Goal: Task Accomplishment & Management: Manage account settings

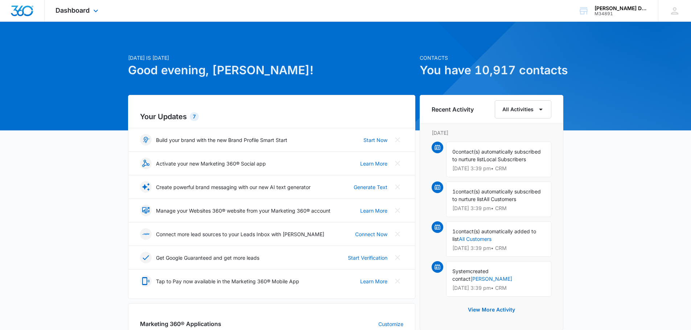
click at [88, 16] on div "Dashboard Apps Reputation Forms CRM Email Social POS Content Ads Intelligence F…" at bounding box center [78, 10] width 66 height 21
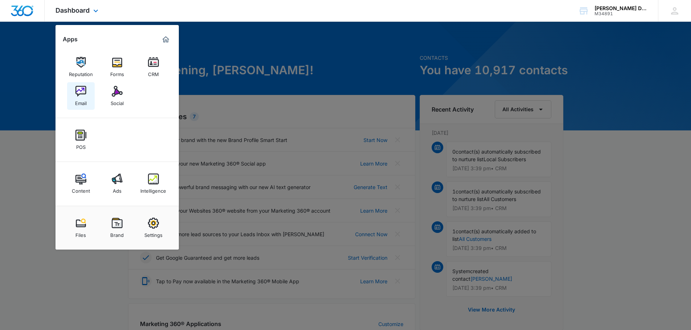
click at [86, 93] on img at bounding box center [80, 91] width 11 height 11
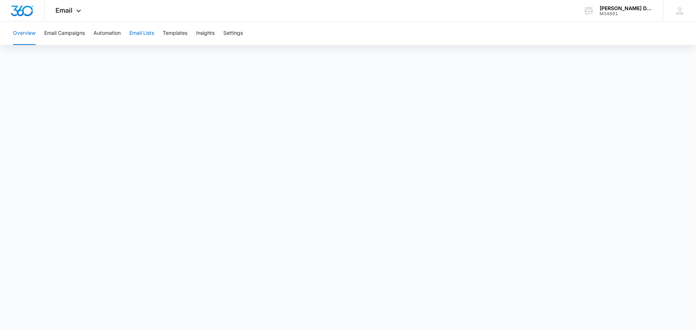
click at [149, 32] on button "Email Lists" at bounding box center [141, 33] width 25 height 23
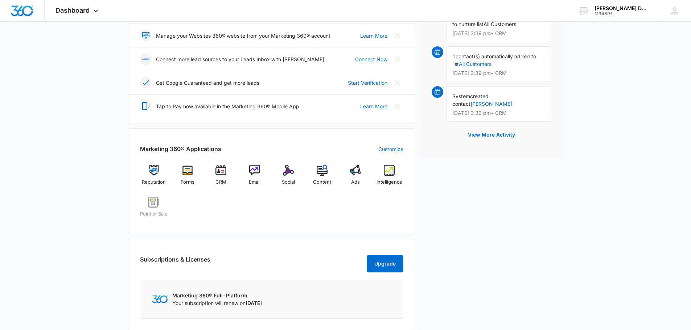
scroll to position [181, 0]
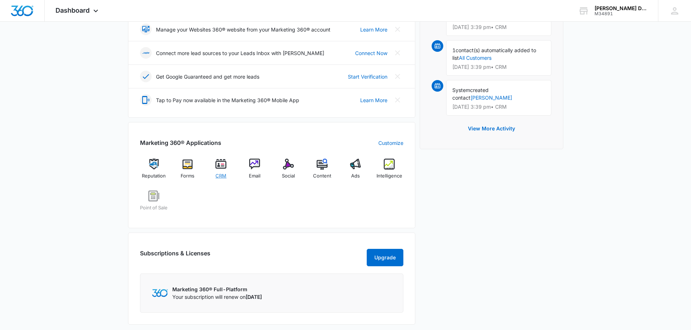
click at [222, 167] on img at bounding box center [220, 164] width 11 height 11
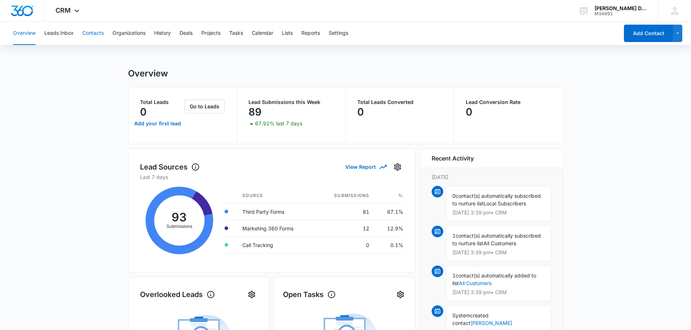
click at [90, 34] on button "Contacts" at bounding box center [92, 33] width 21 height 23
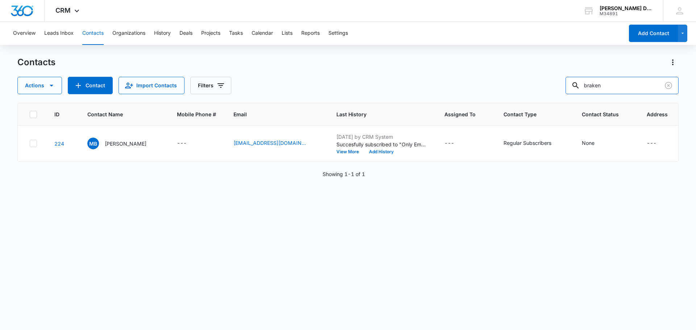
drag, startPoint x: 628, startPoint y: 83, endPoint x: 442, endPoint y: 53, distance: 188.5
click at [442, 53] on div "Overview Leads Inbox Contacts Organizations History Deals Projects Tasks Calend…" at bounding box center [348, 176] width 696 height 308
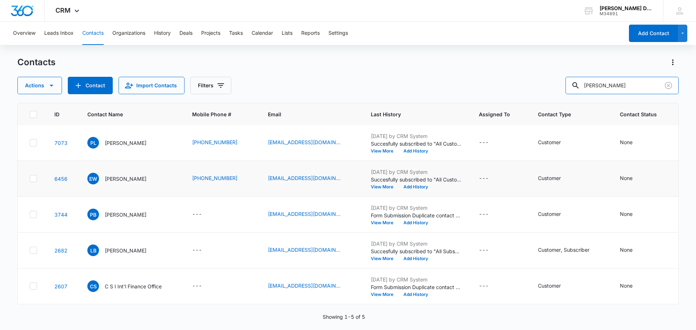
scroll to position [6, 0]
click at [591, 86] on input "barnett" at bounding box center [622, 85] width 113 height 17
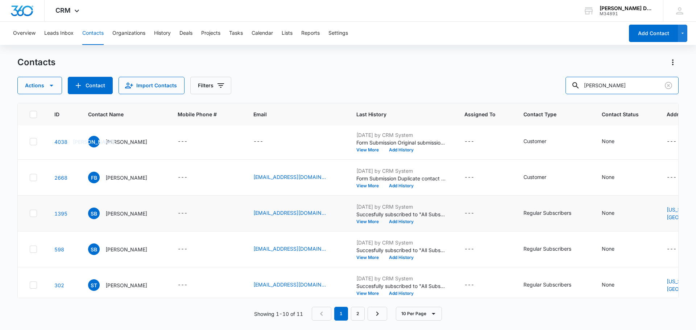
scroll to position [211, 0]
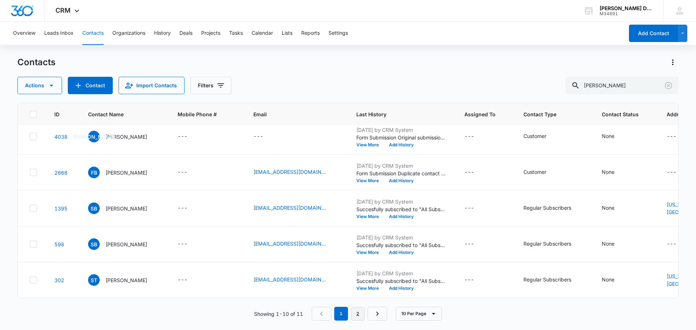
drag, startPoint x: 356, startPoint y: 317, endPoint x: 345, endPoint y: 320, distance: 11.5
click at [356, 317] on link "2" at bounding box center [358, 314] width 14 height 14
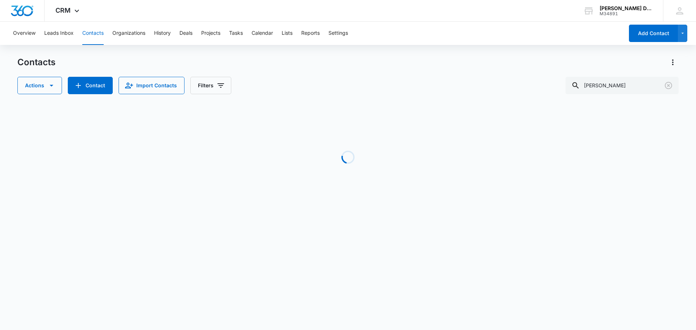
scroll to position [0, 0]
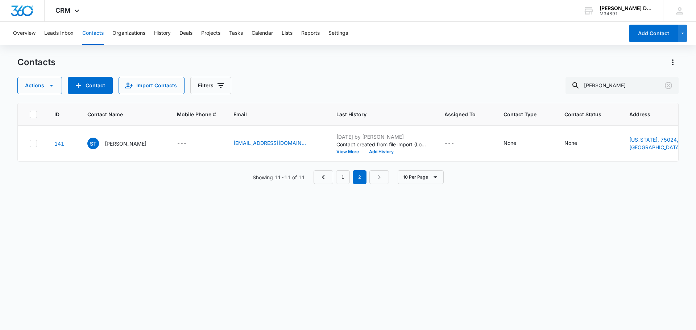
click at [89, 33] on button "Contacts" at bounding box center [92, 33] width 21 height 23
click at [98, 35] on button "Contacts" at bounding box center [92, 33] width 21 height 23
drag, startPoint x: 627, startPoint y: 86, endPoint x: 482, endPoint y: 83, distance: 145.1
click at [489, 82] on div "Actions Contact Import Contacts Filters stacy barnett" at bounding box center [347, 85] width 661 height 17
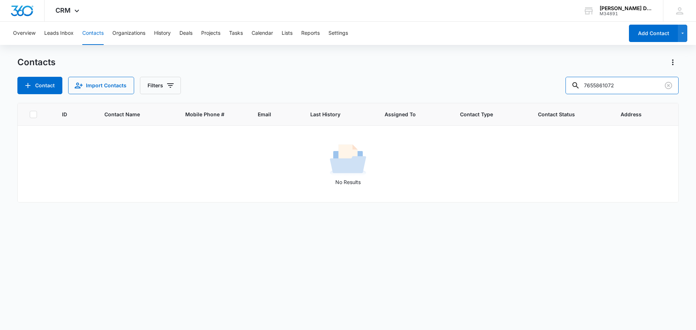
drag, startPoint x: 634, startPoint y: 88, endPoint x: 482, endPoint y: 96, distance: 152.1
click at [509, 85] on div "Contact Import Contacts Filters 7655861072" at bounding box center [347, 85] width 661 height 17
type input "fedotova"
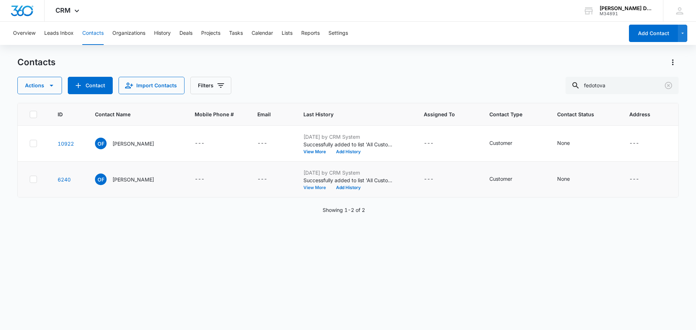
click at [307, 187] on button "View More" at bounding box center [318, 188] width 28 height 4
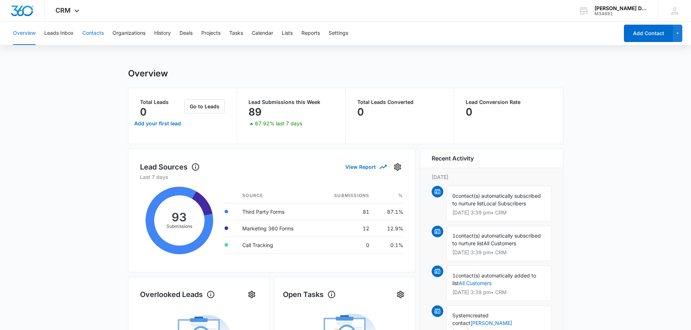
click at [97, 29] on button "Contacts" at bounding box center [92, 33] width 21 height 23
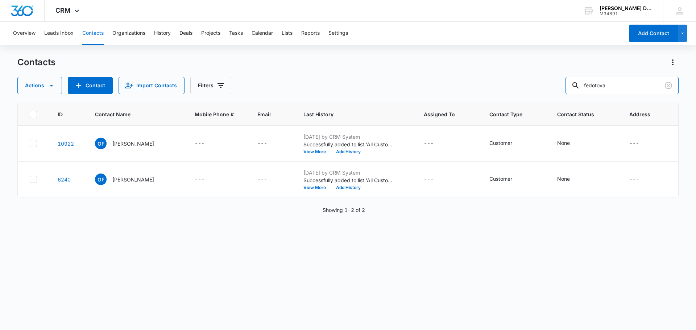
drag, startPoint x: 619, startPoint y: 88, endPoint x: 500, endPoint y: 83, distance: 119.8
click at [500, 83] on div "Actions Contact Import Contacts Filters fedotova" at bounding box center [347, 85] width 661 height 17
type input "bobbie smith"
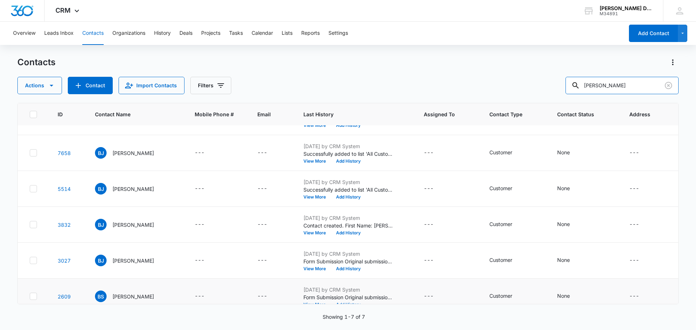
scroll to position [73, 0]
